Goal: Information Seeking & Learning: Learn about a topic

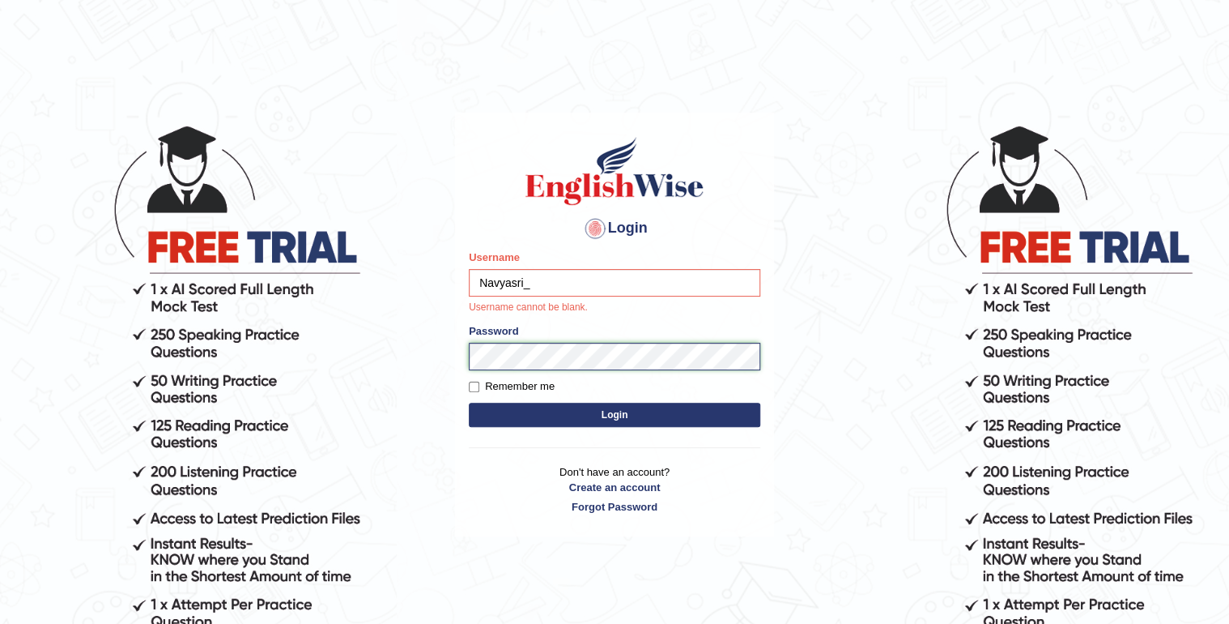
type input "Navyasri_"
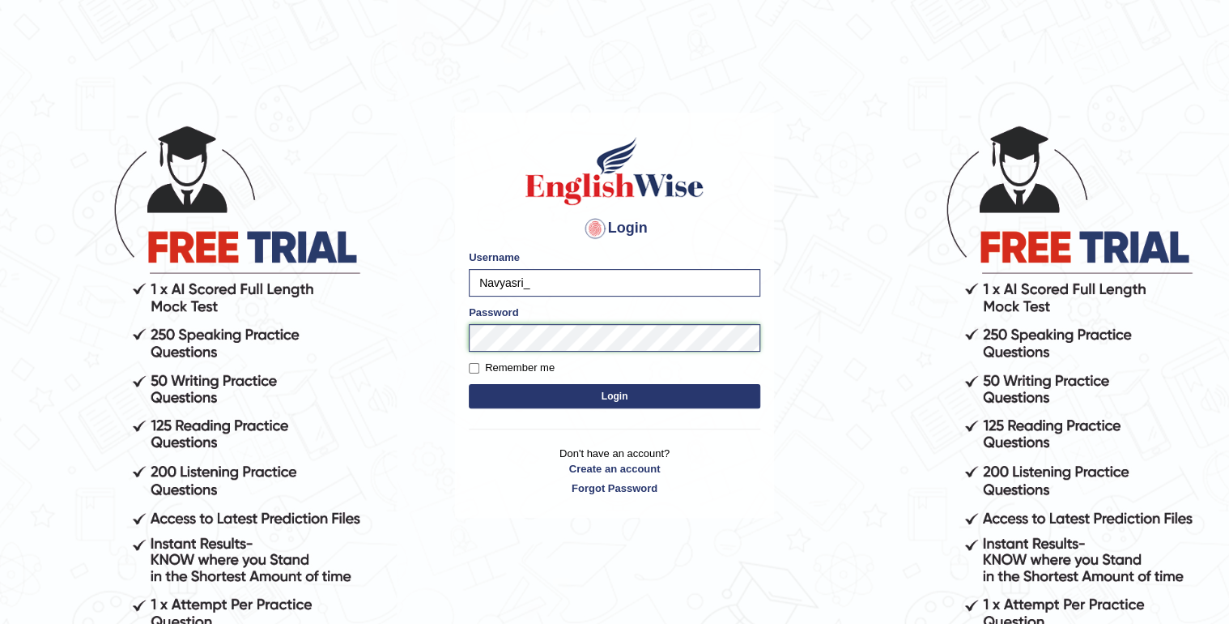
click at [444, 347] on body "Login Please fix the following errors: Username Navyasri_ Password Remember me …" at bounding box center [614, 374] width 1229 height 624
click at [884, 560] on body "Login Please fix the following errors: Username Navyasri_ Password Remember me …" at bounding box center [614, 374] width 1229 height 624
click at [685, 404] on button "Login" at bounding box center [615, 396] width 292 height 24
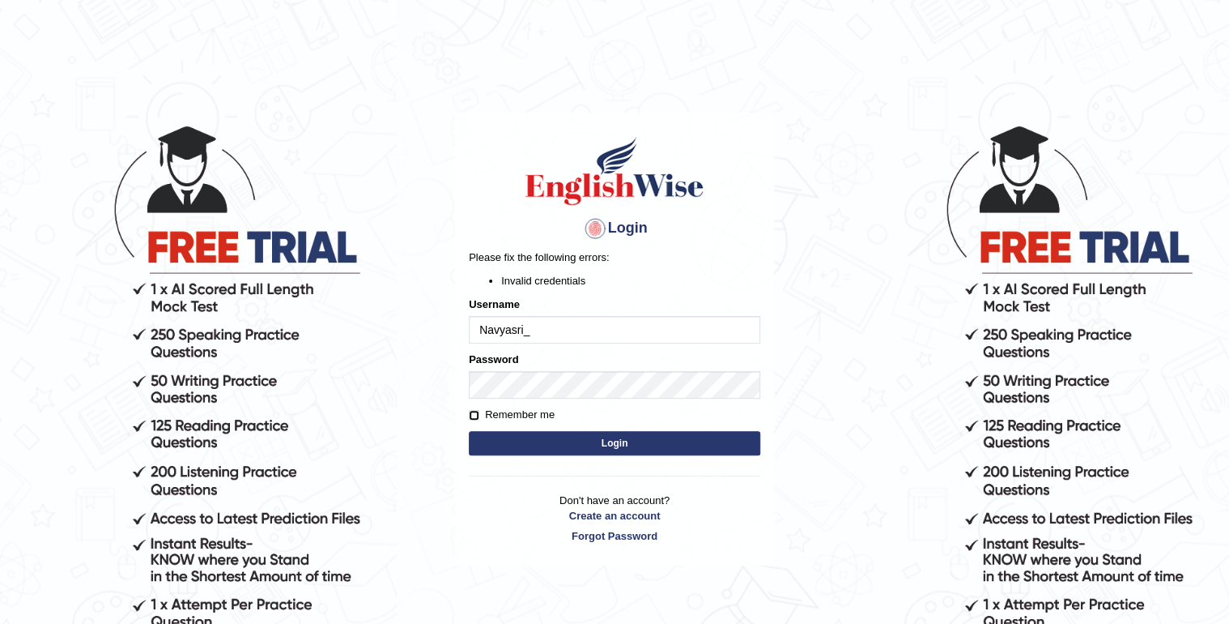
click at [470, 415] on input "Remember me" at bounding box center [474, 415] width 11 height 11
checkbox input "true"
click at [515, 447] on button "Login" at bounding box center [615, 443] width 292 height 24
click at [889, 521] on body "Login Please fix the following errors: Invalid credentials Username Navyasri_ P…" at bounding box center [614, 374] width 1229 height 624
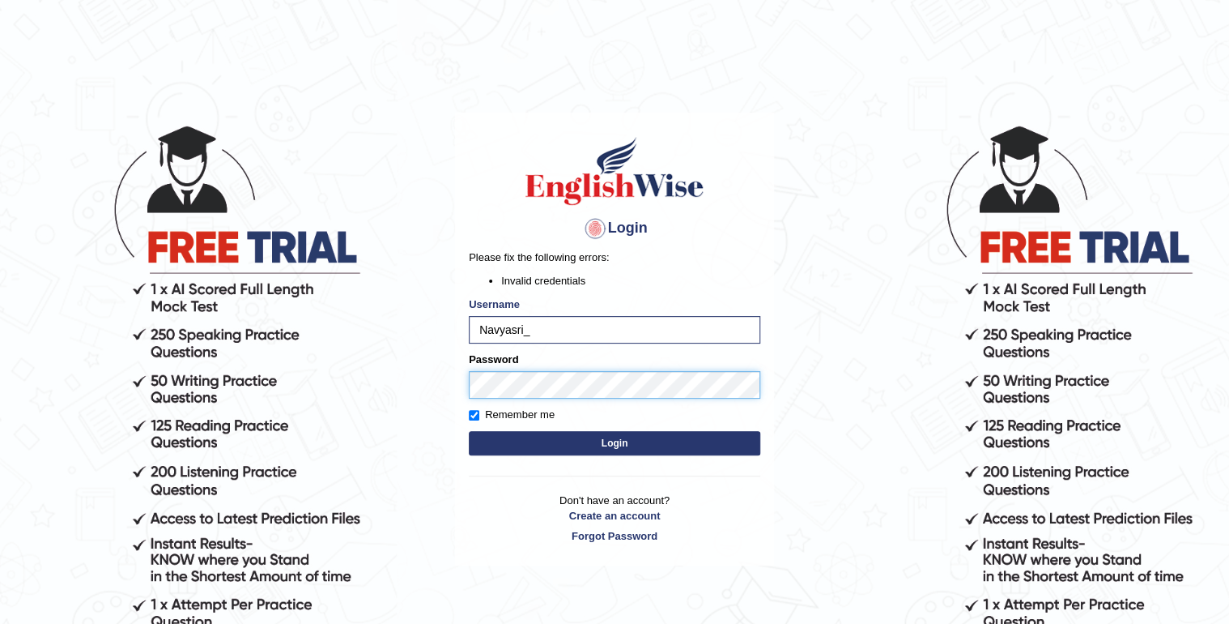
click at [422, 388] on body "Login Please fix the following errors: Invalid credentials Username Navyasri_ P…" at bounding box center [614, 374] width 1229 height 624
click at [917, 485] on body "Login Please fix the following errors: Invalid credentials Username Navyasri_ P…" at bounding box center [614, 374] width 1229 height 624
click at [665, 443] on button "Login" at bounding box center [615, 443] width 292 height 24
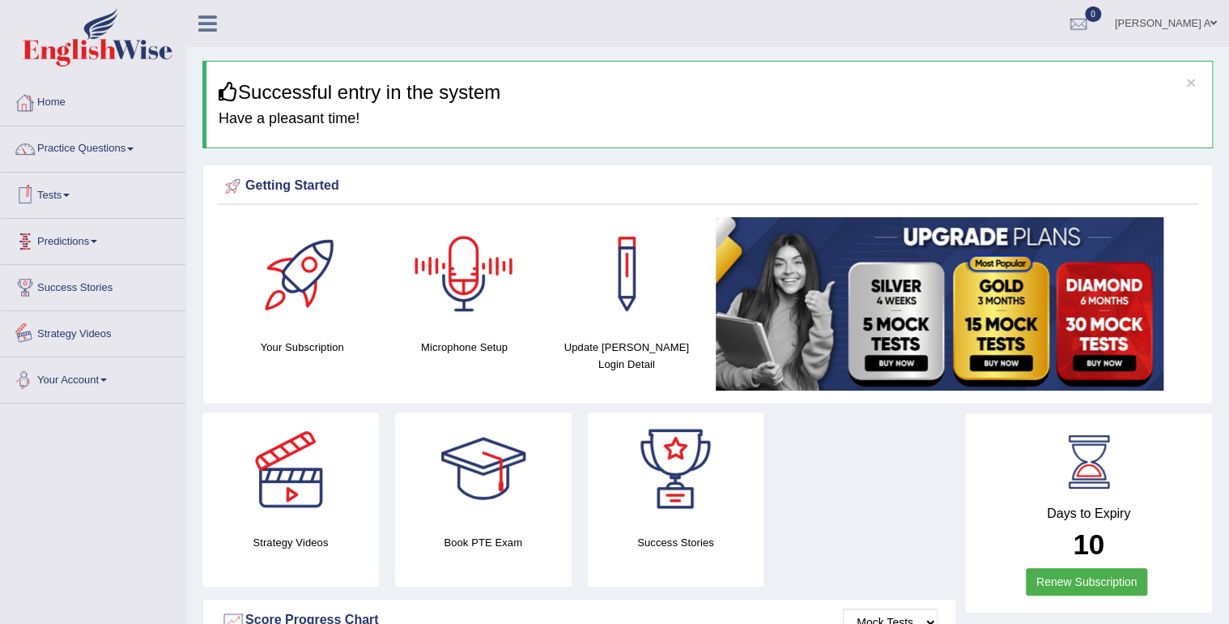
click at [89, 324] on link "Strategy Videos" at bounding box center [93, 331] width 185 height 40
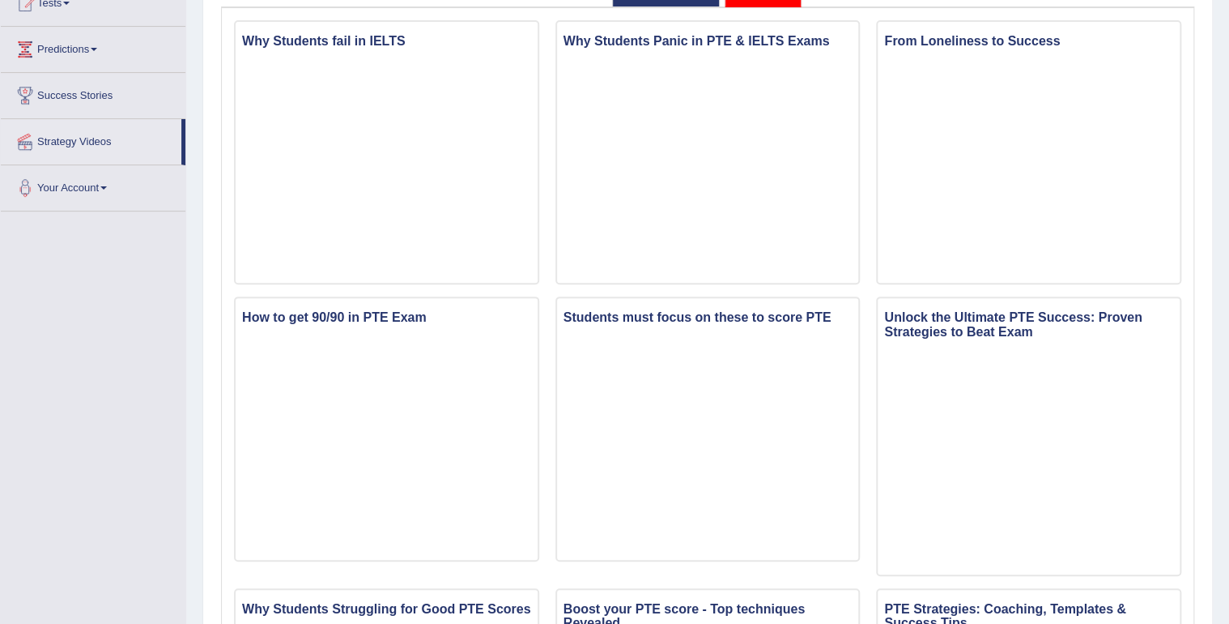
scroll to position [40, 0]
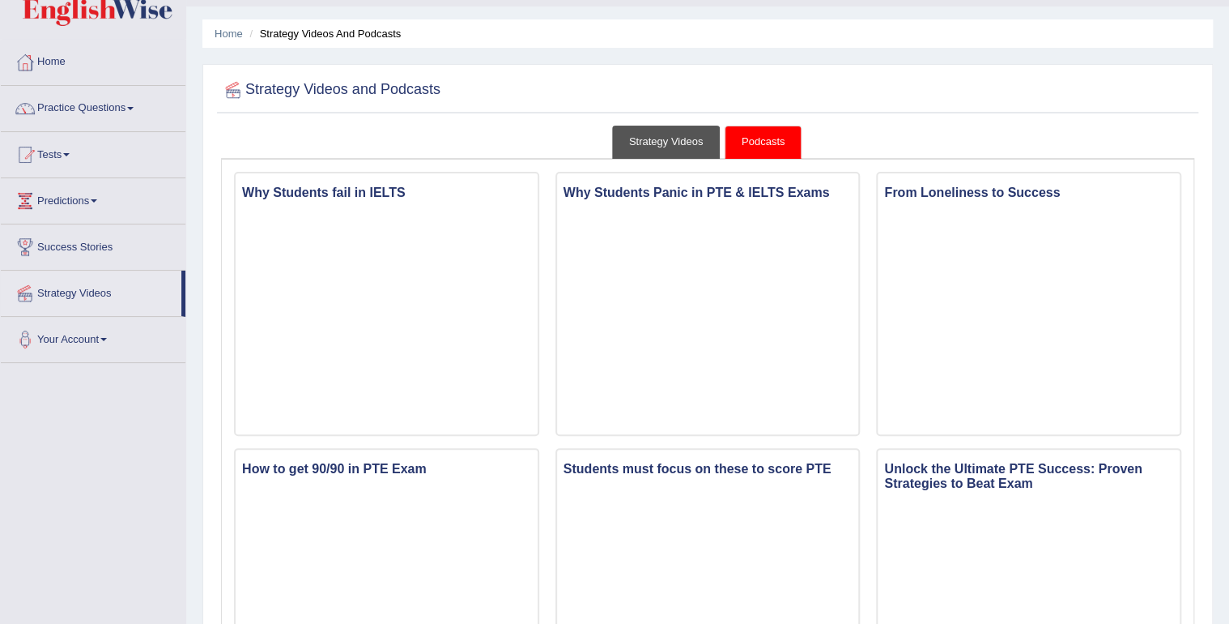
click at [646, 145] on link "Strategy Videos" at bounding box center [666, 142] width 109 height 33
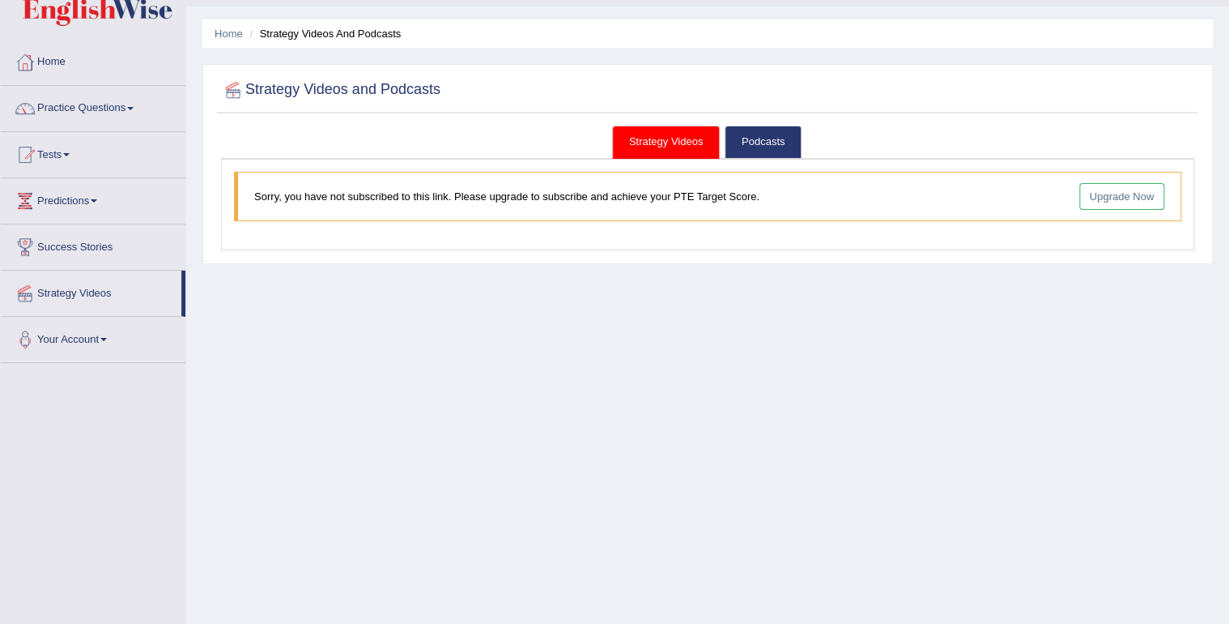
click at [1144, 200] on link "Upgrade Now" at bounding box center [1122, 196] width 86 height 27
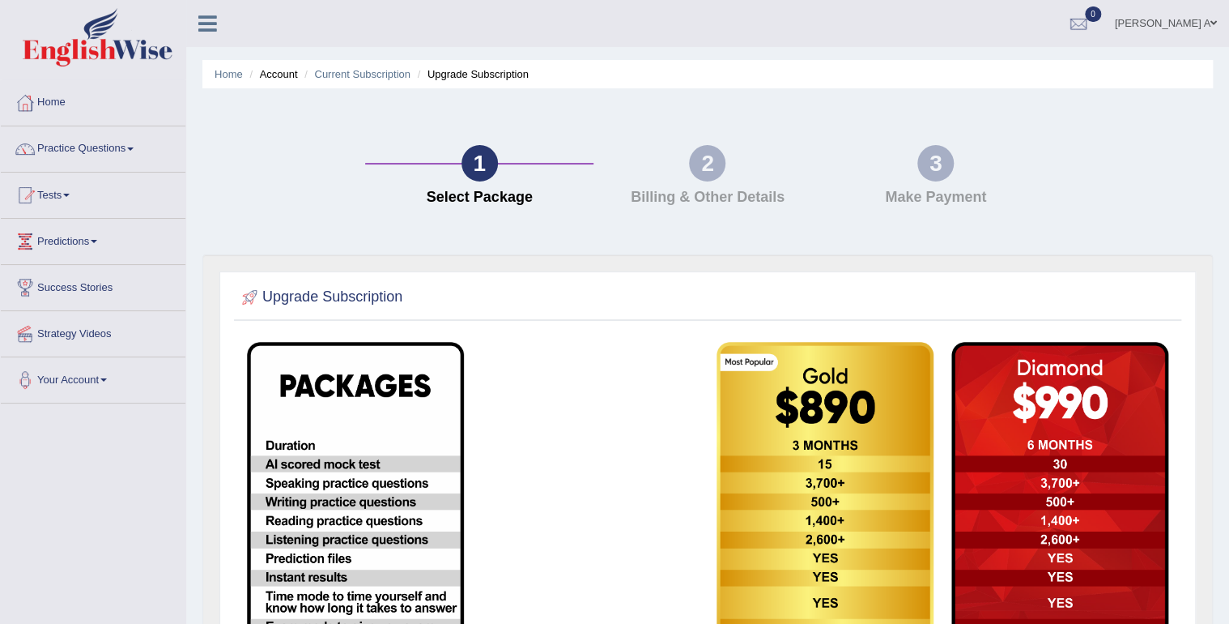
click at [100, 334] on link "Strategy Videos" at bounding box center [93, 331] width 185 height 40
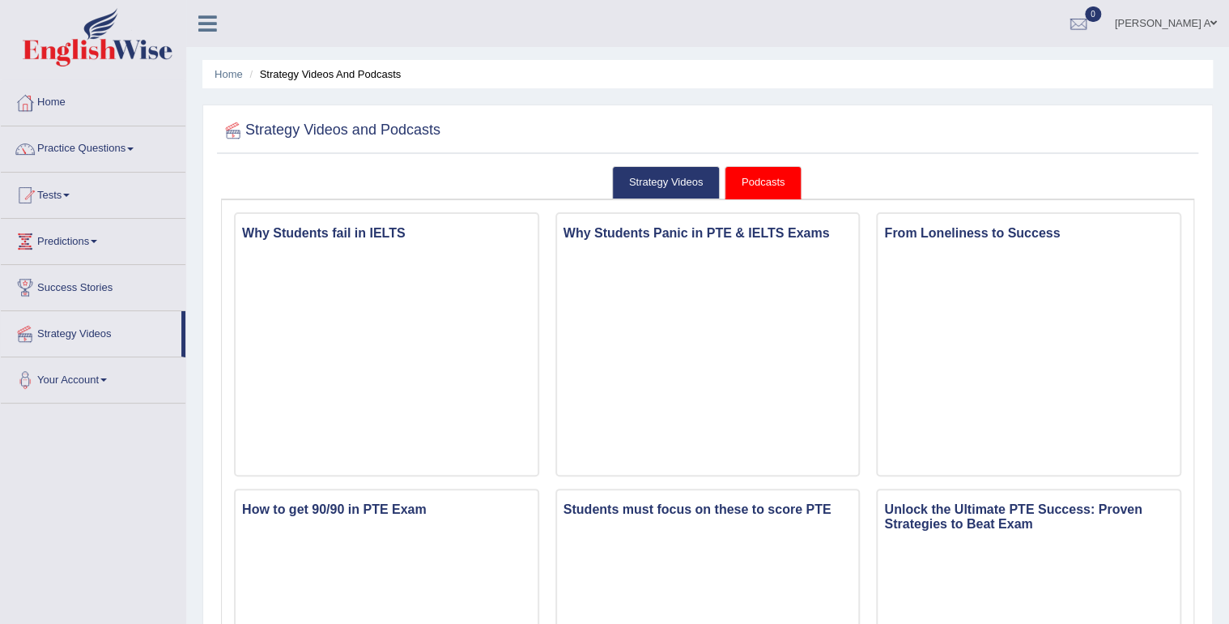
click at [780, 174] on link "Podcasts" at bounding box center [763, 182] width 77 height 33
click at [680, 189] on link "Strategy Videos" at bounding box center [666, 182] width 109 height 33
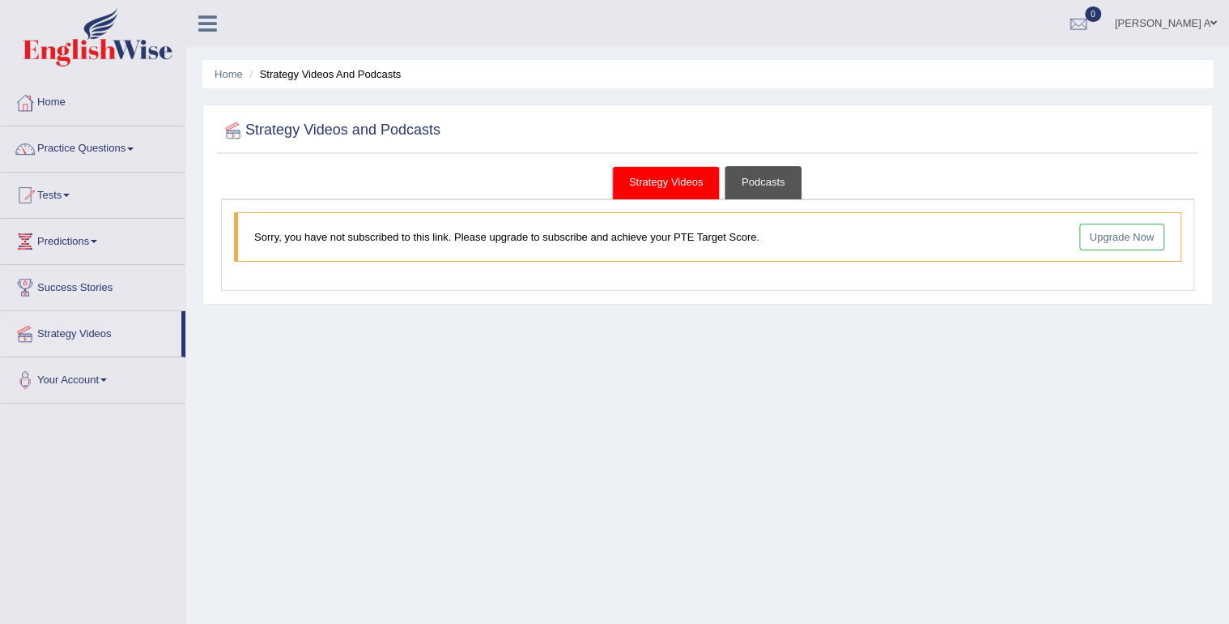
click at [777, 185] on link "Podcasts" at bounding box center [763, 182] width 77 height 33
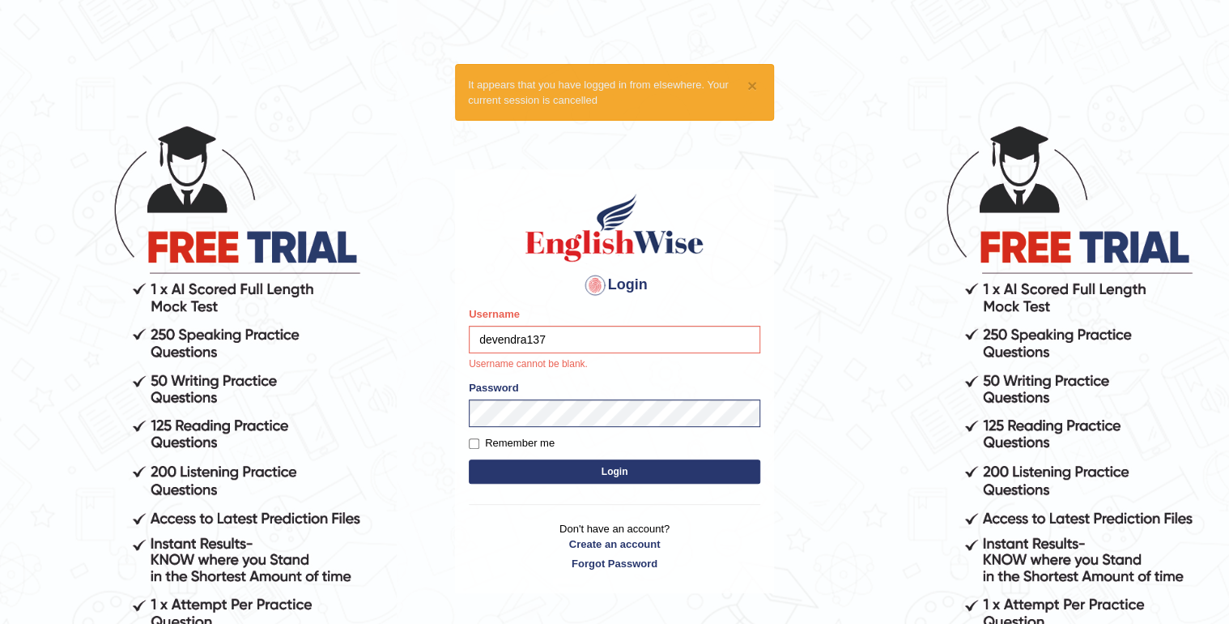
type input "devendra137"
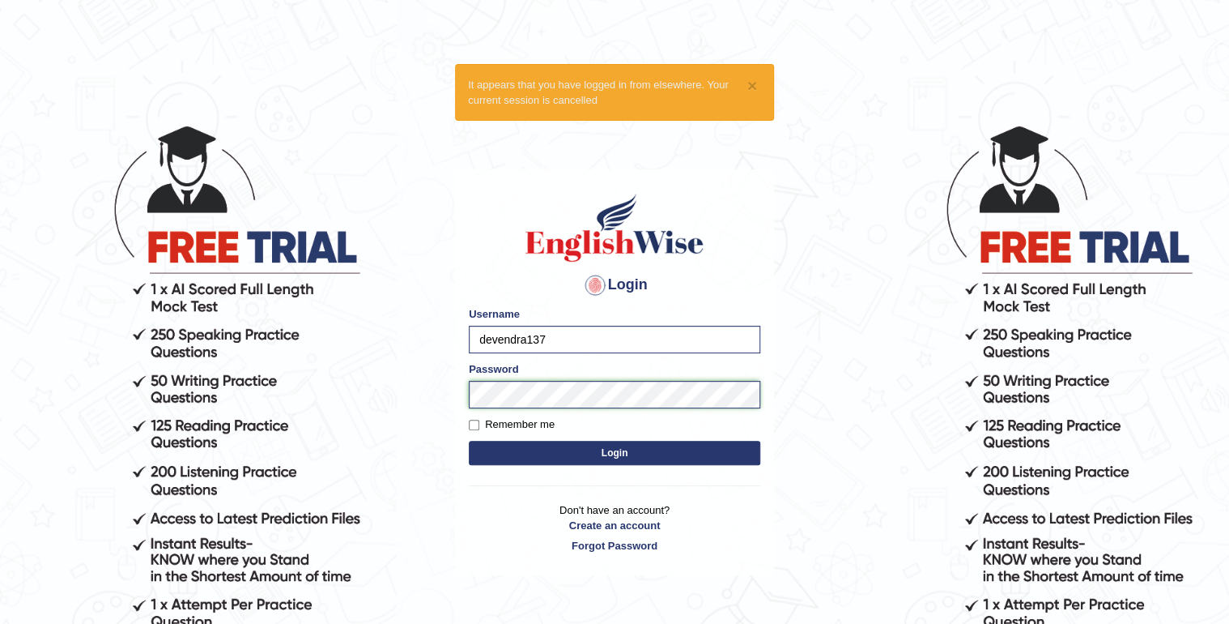
click at [425, 415] on body "× It appears that you have logged in from elsewhere. Your current session is ca…" at bounding box center [614, 374] width 1229 height 624
click at [483, 526] on link "Create an account" at bounding box center [615, 524] width 292 height 15
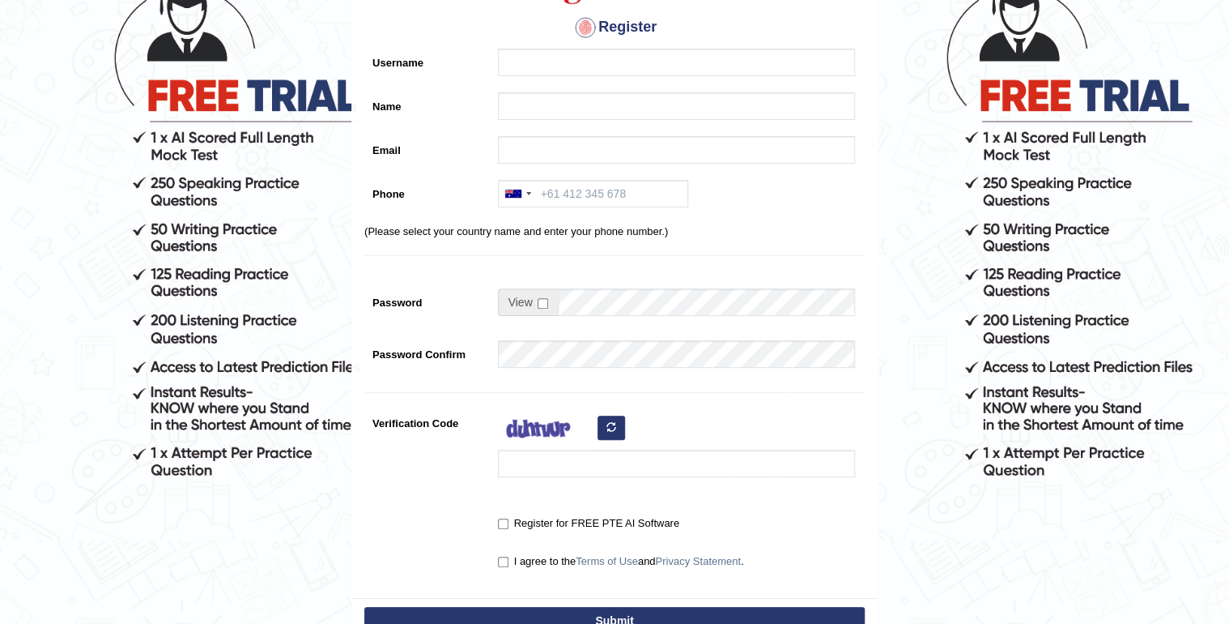
scroll to position [194, 0]
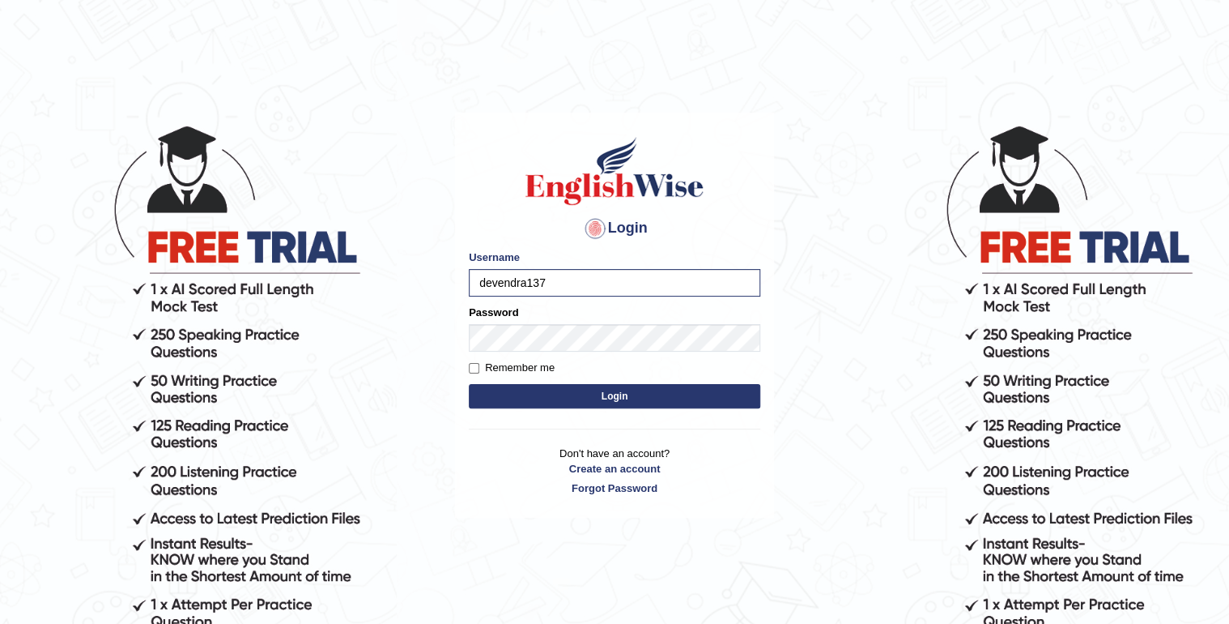
click at [481, 389] on button "Login" at bounding box center [615, 396] width 292 height 24
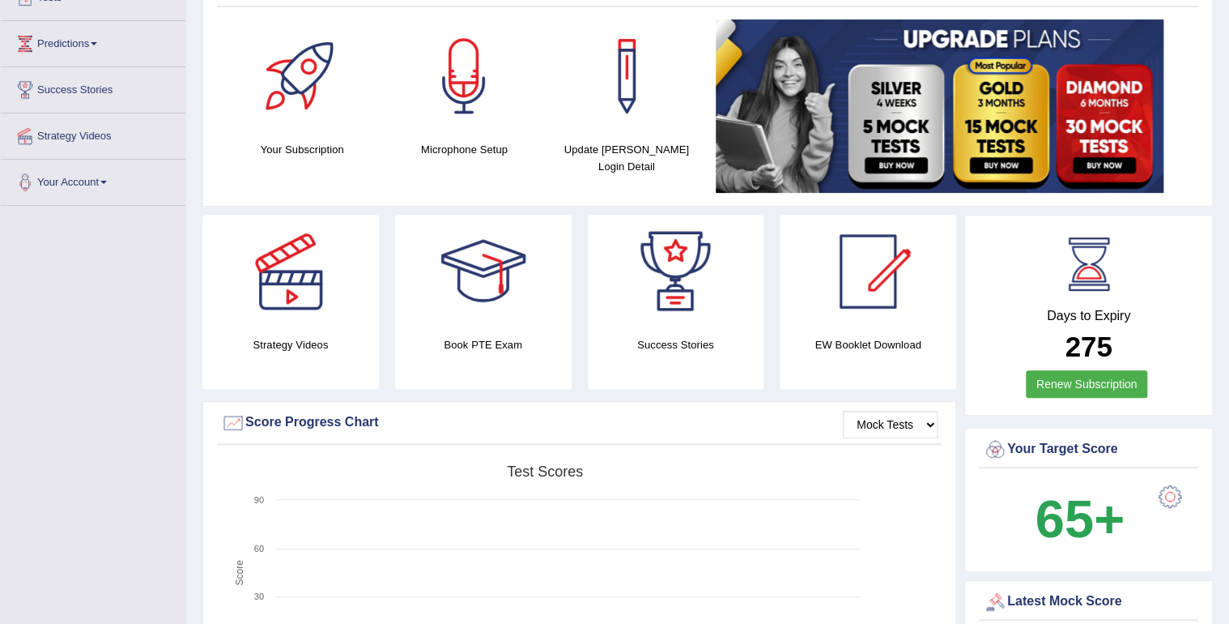
scroll to position [194, 0]
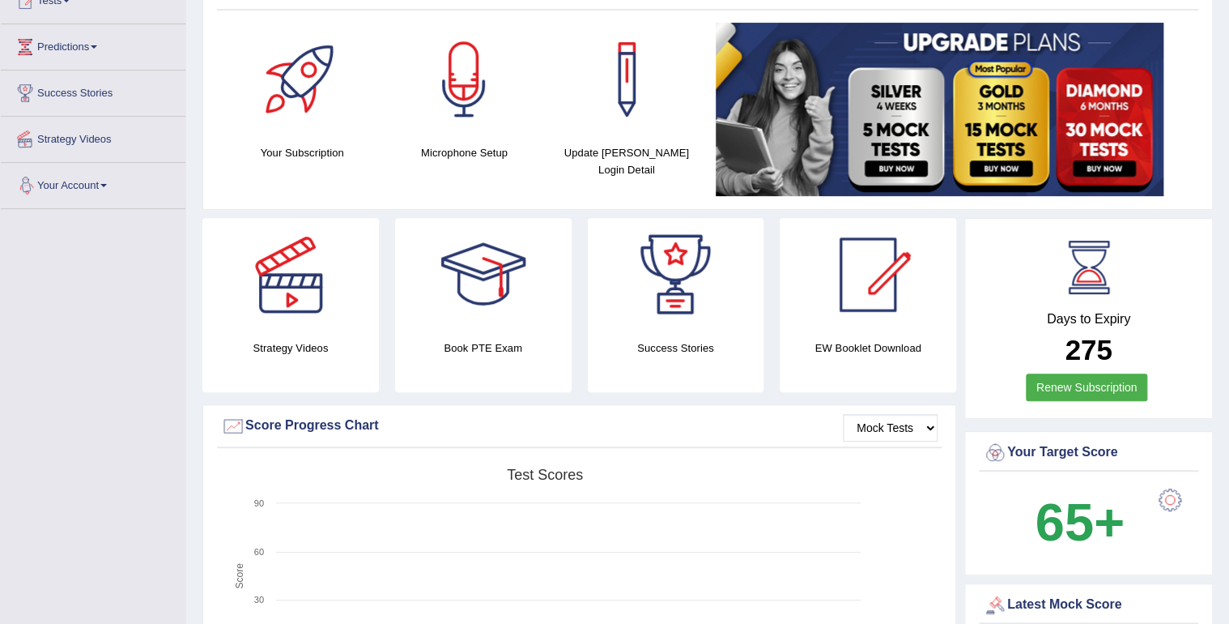
click at [97, 136] on link "Strategy Videos" at bounding box center [93, 137] width 185 height 40
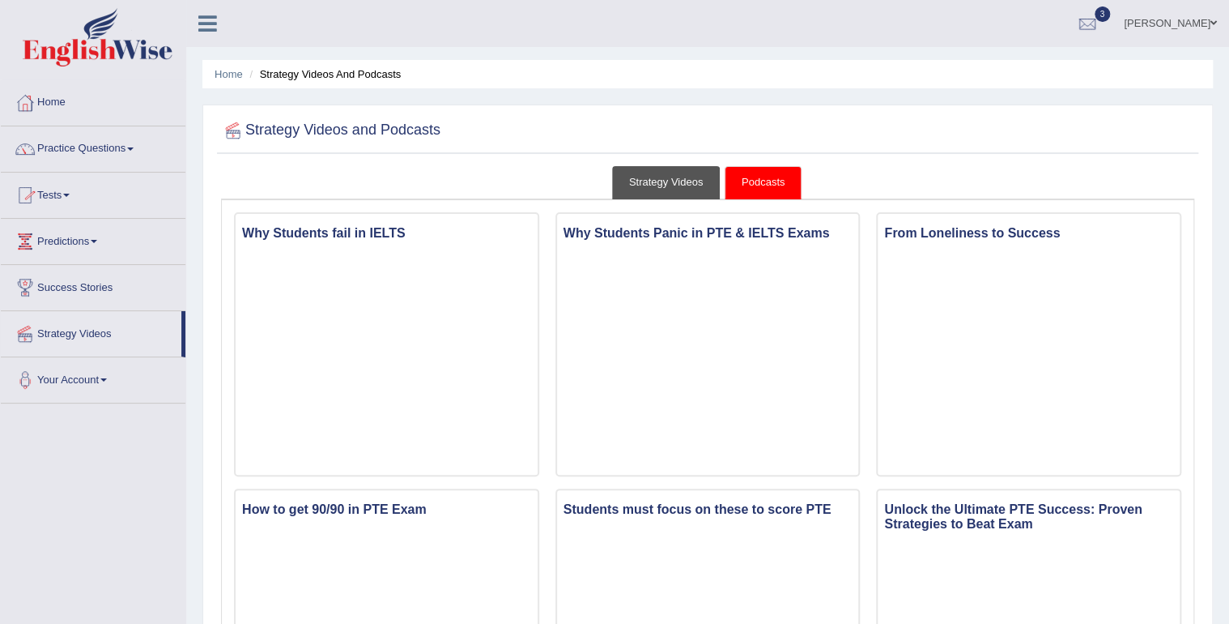
click at [654, 172] on link "Strategy Videos" at bounding box center [666, 182] width 109 height 33
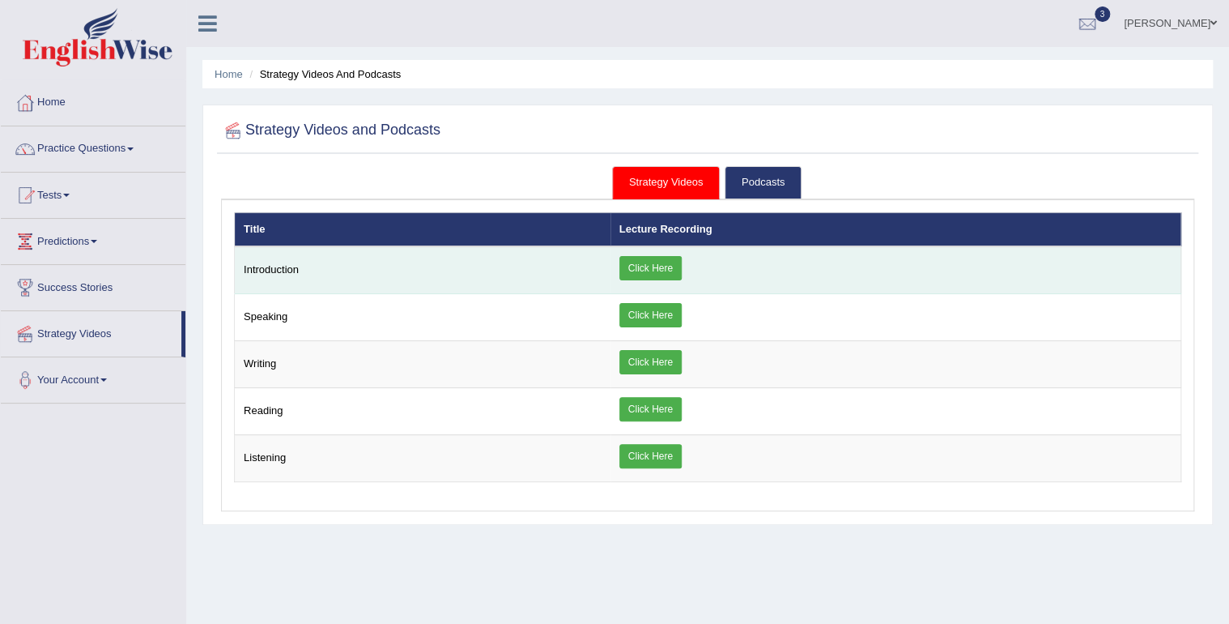
click at [671, 264] on link "Click Here" at bounding box center [650, 268] width 62 height 24
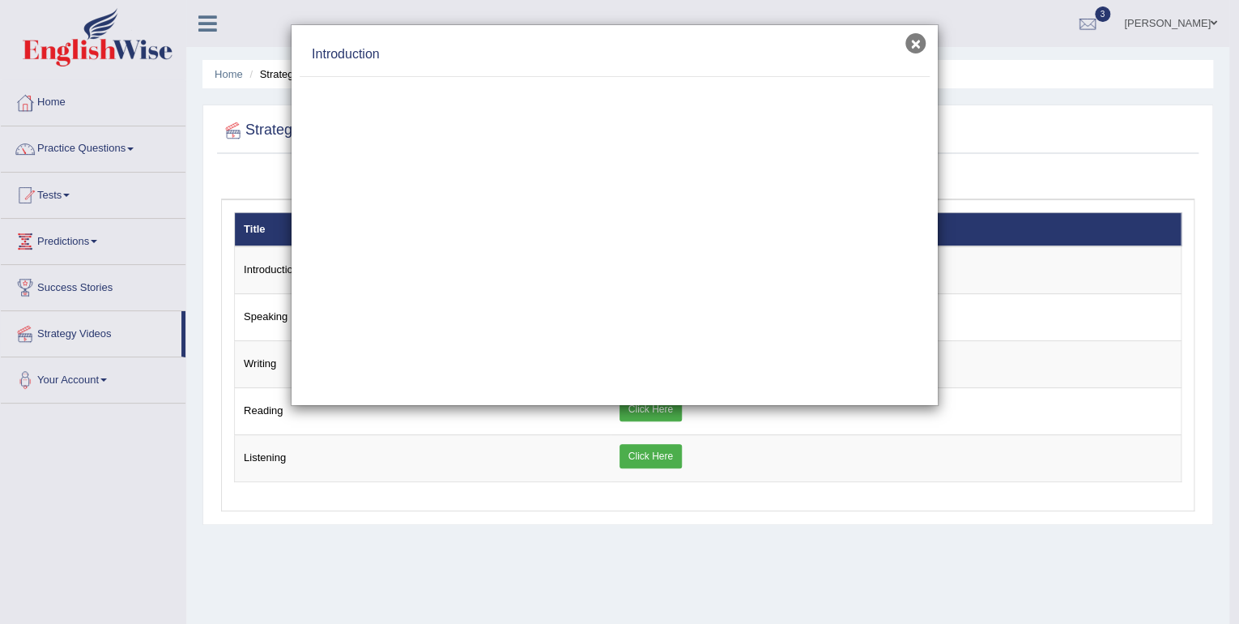
click at [918, 48] on button "×" at bounding box center [915, 43] width 20 height 20
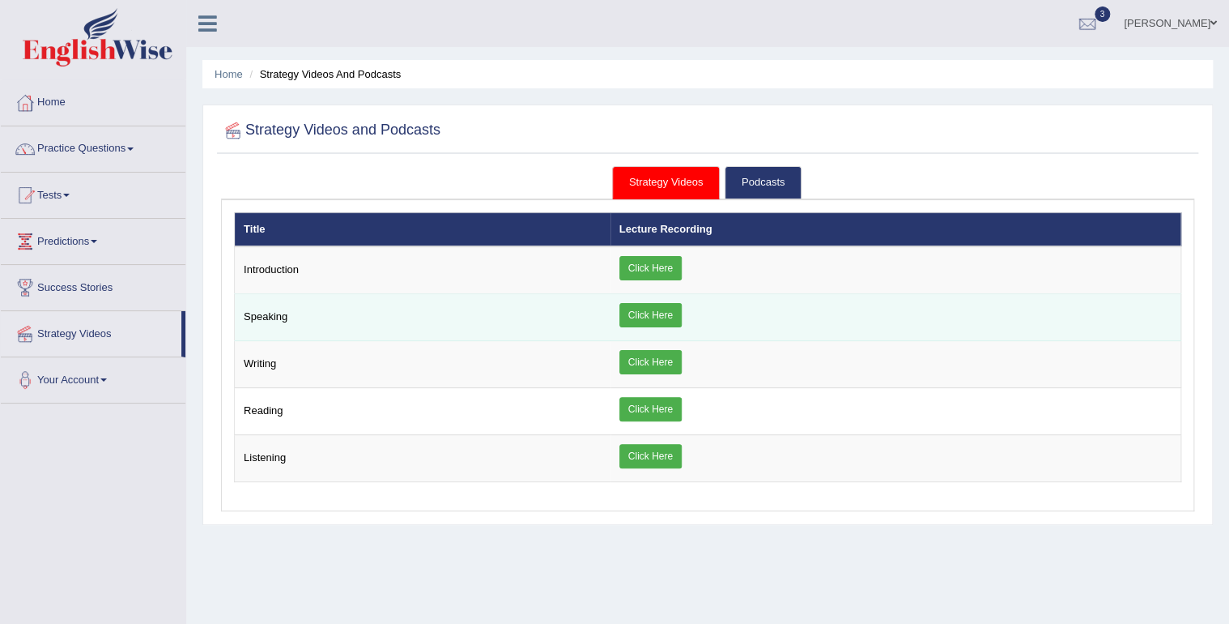
click at [662, 307] on link "Click Here" at bounding box center [650, 315] width 62 height 24
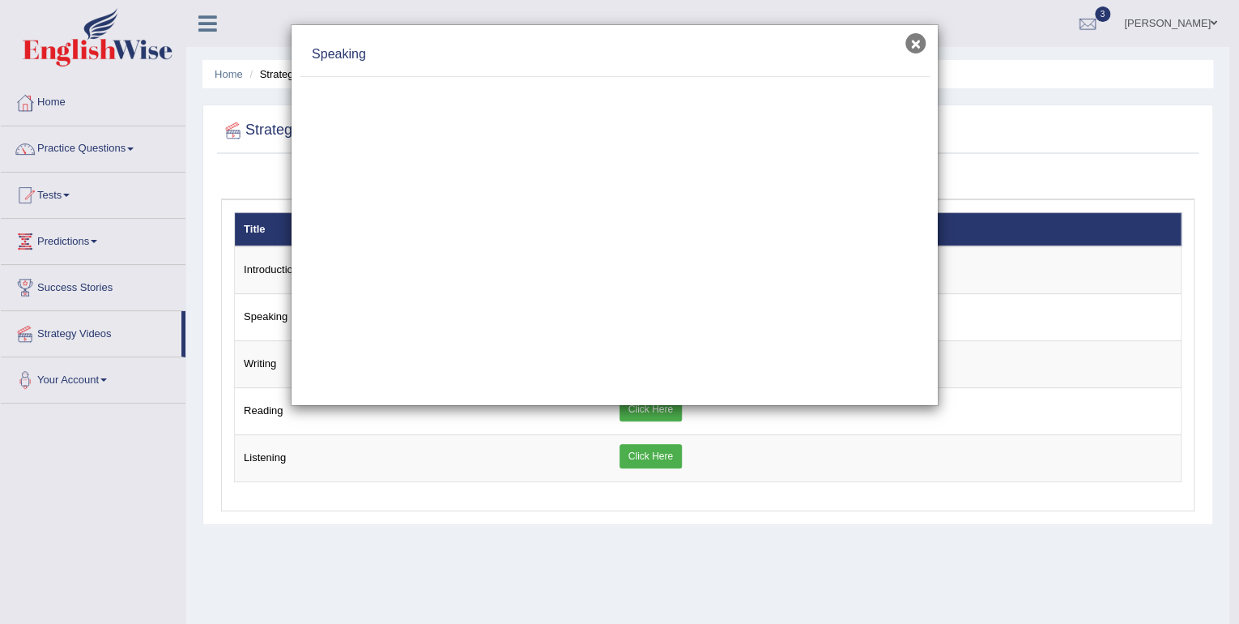
click at [911, 45] on button "×" at bounding box center [915, 43] width 20 height 20
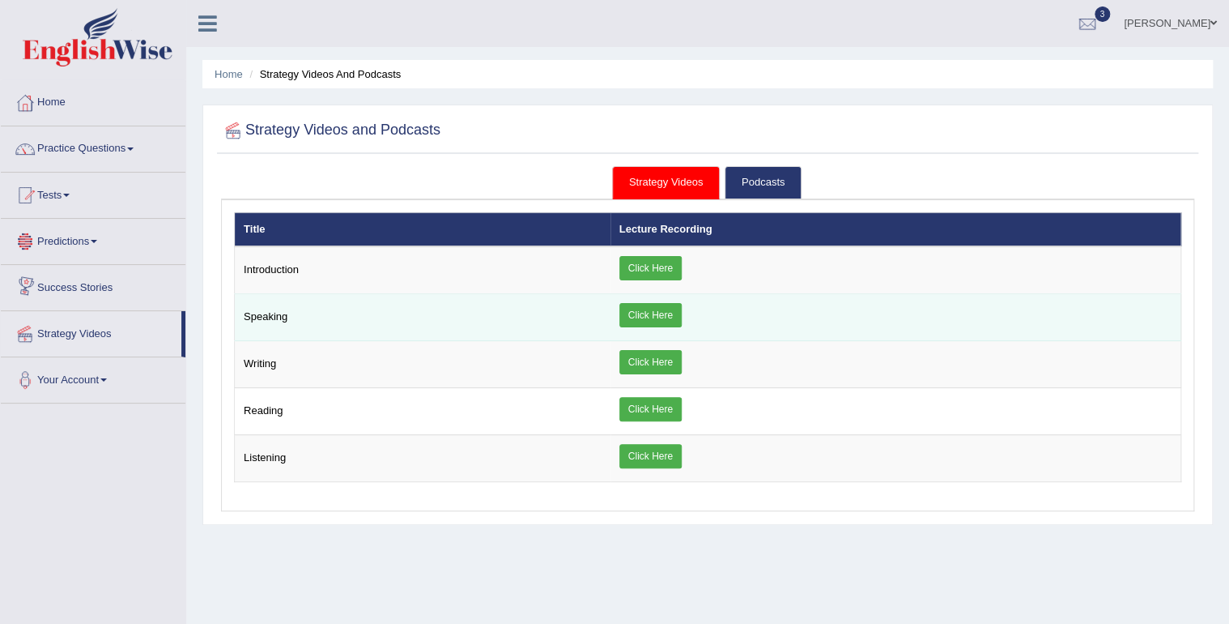
click at [254, 308] on td "Speaking" at bounding box center [423, 317] width 376 height 47
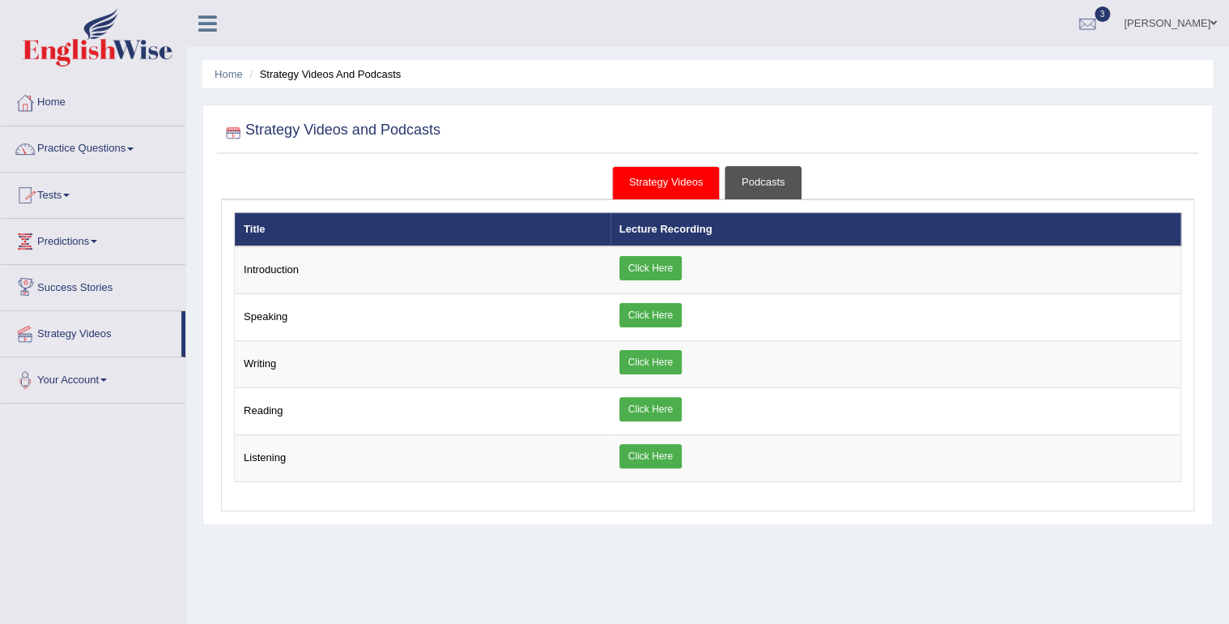
click at [753, 166] on link "Podcasts" at bounding box center [763, 182] width 77 height 33
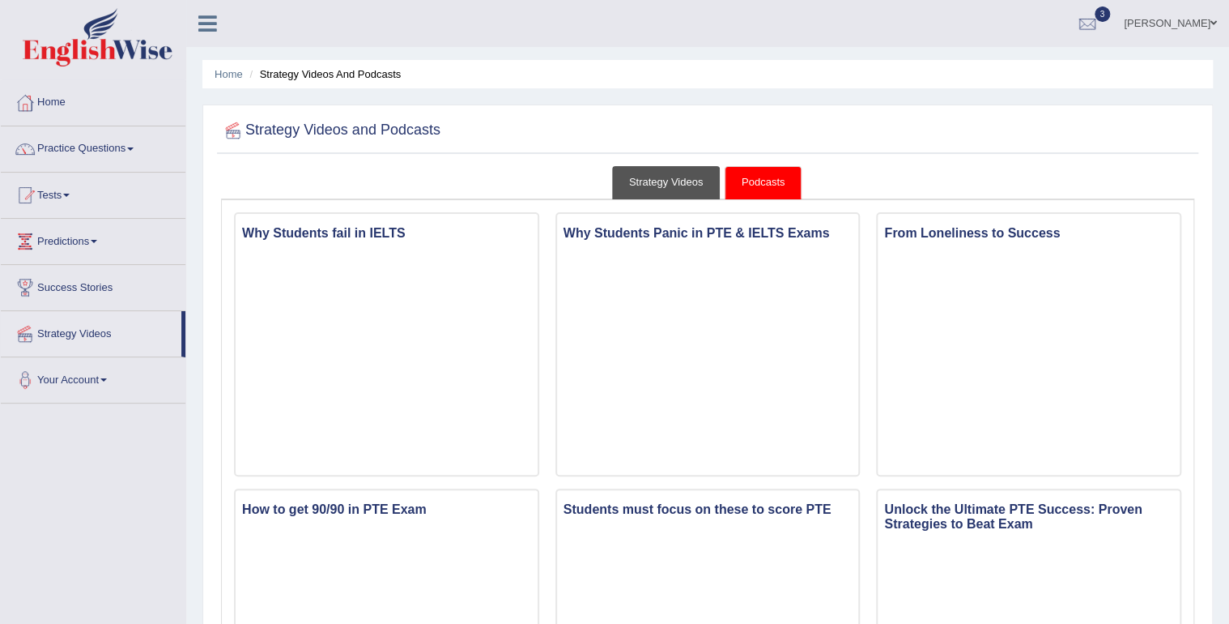
click at [683, 180] on link "Strategy Videos" at bounding box center [666, 182] width 109 height 33
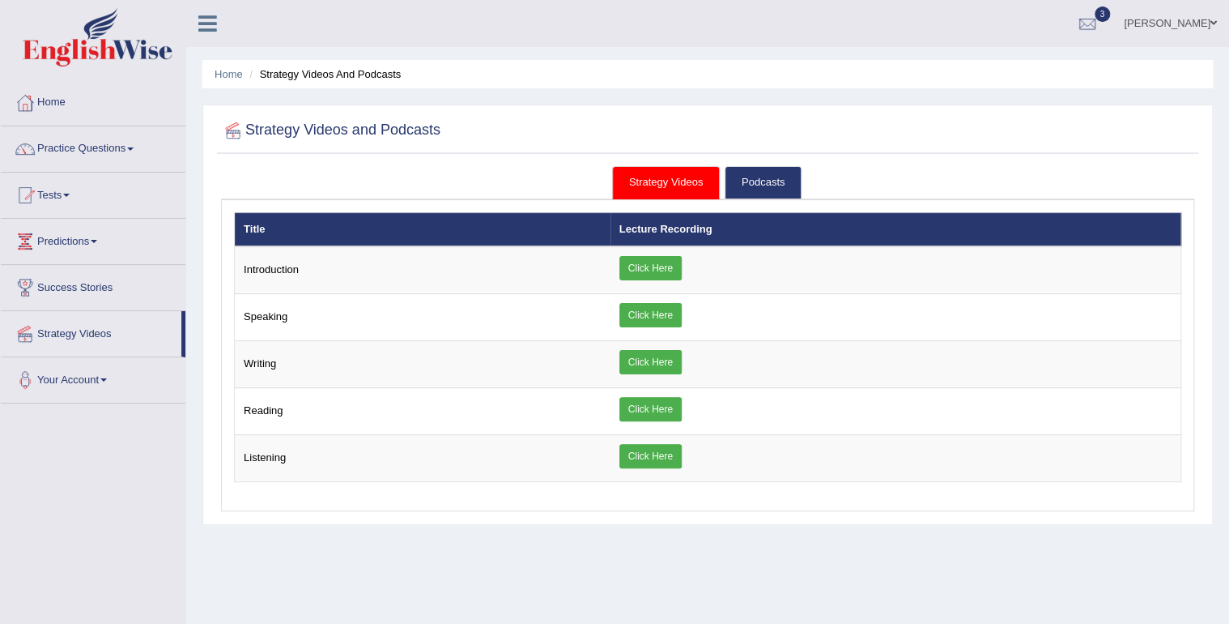
click at [1211, 16] on link "Devendra Dhungana" at bounding box center [1170, 21] width 117 height 42
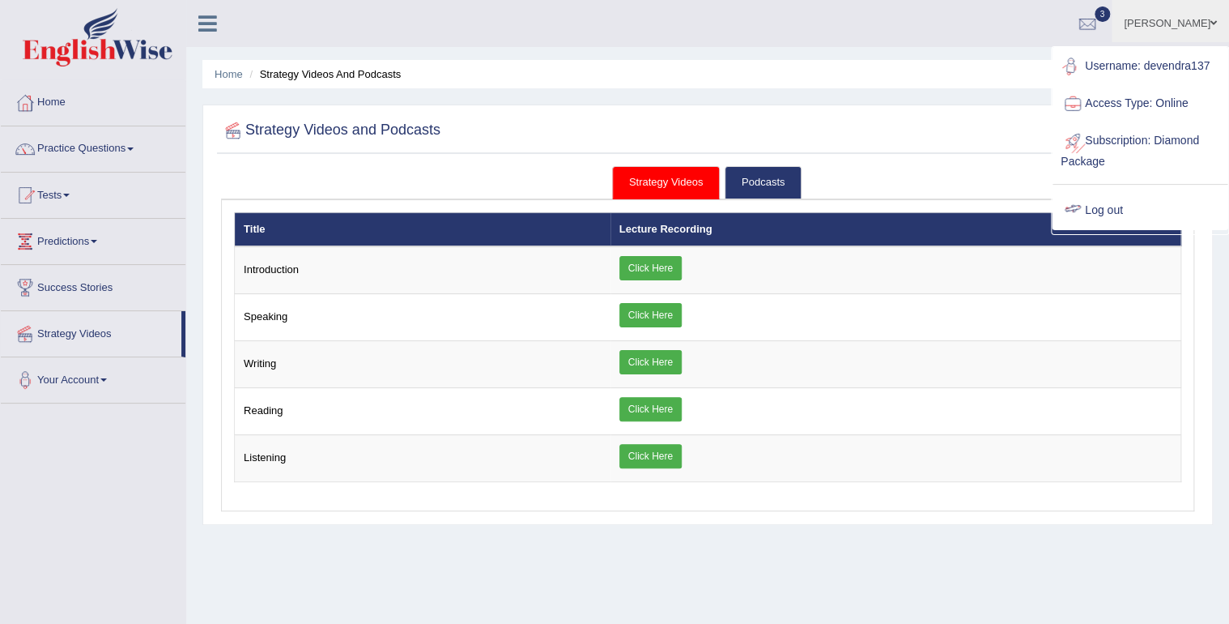
click at [1088, 196] on link "Log out" at bounding box center [1140, 210] width 175 height 37
